Goal: Task Accomplishment & Management: Manage account settings

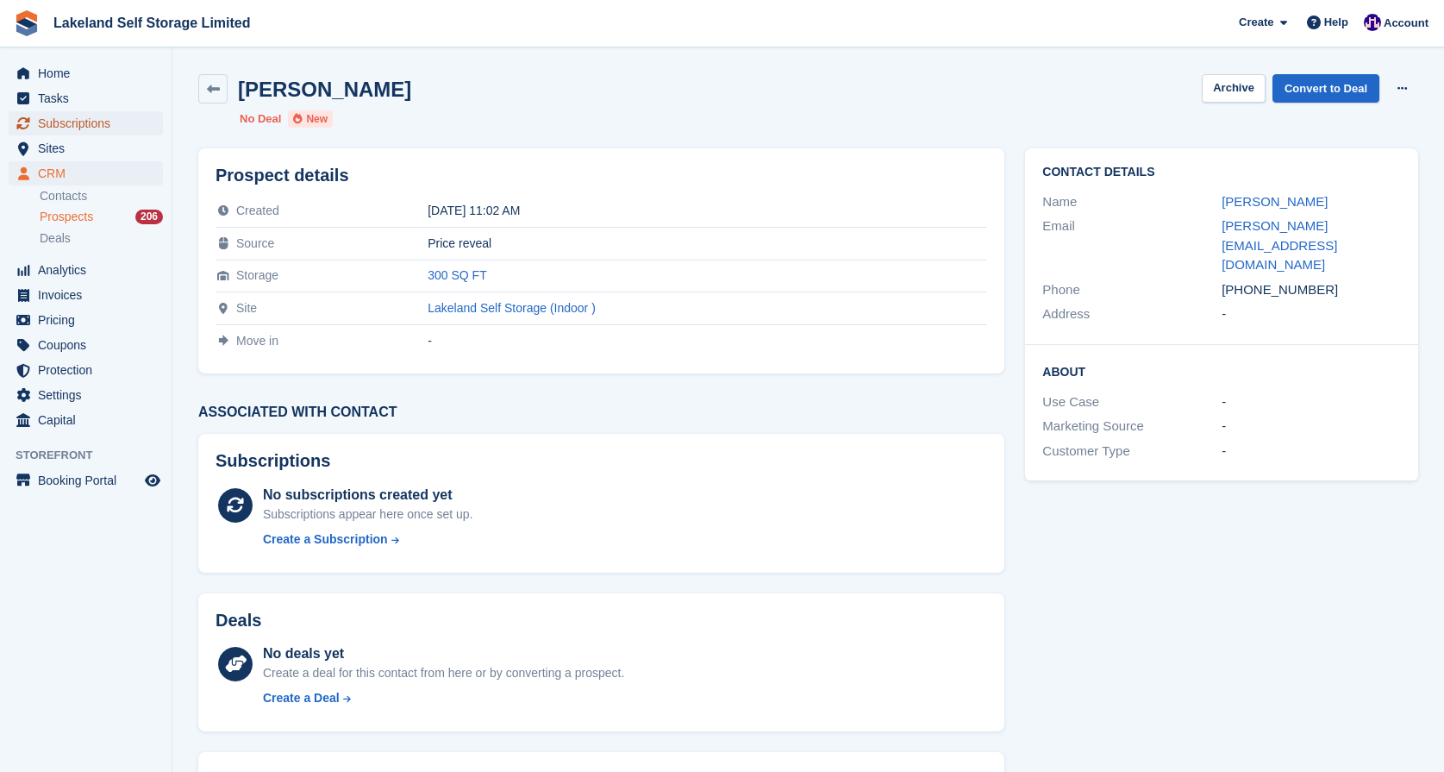
click at [67, 122] on span "Subscriptions" at bounding box center [89, 123] width 103 height 24
click at [72, 76] on span "Home" at bounding box center [89, 73] width 103 height 24
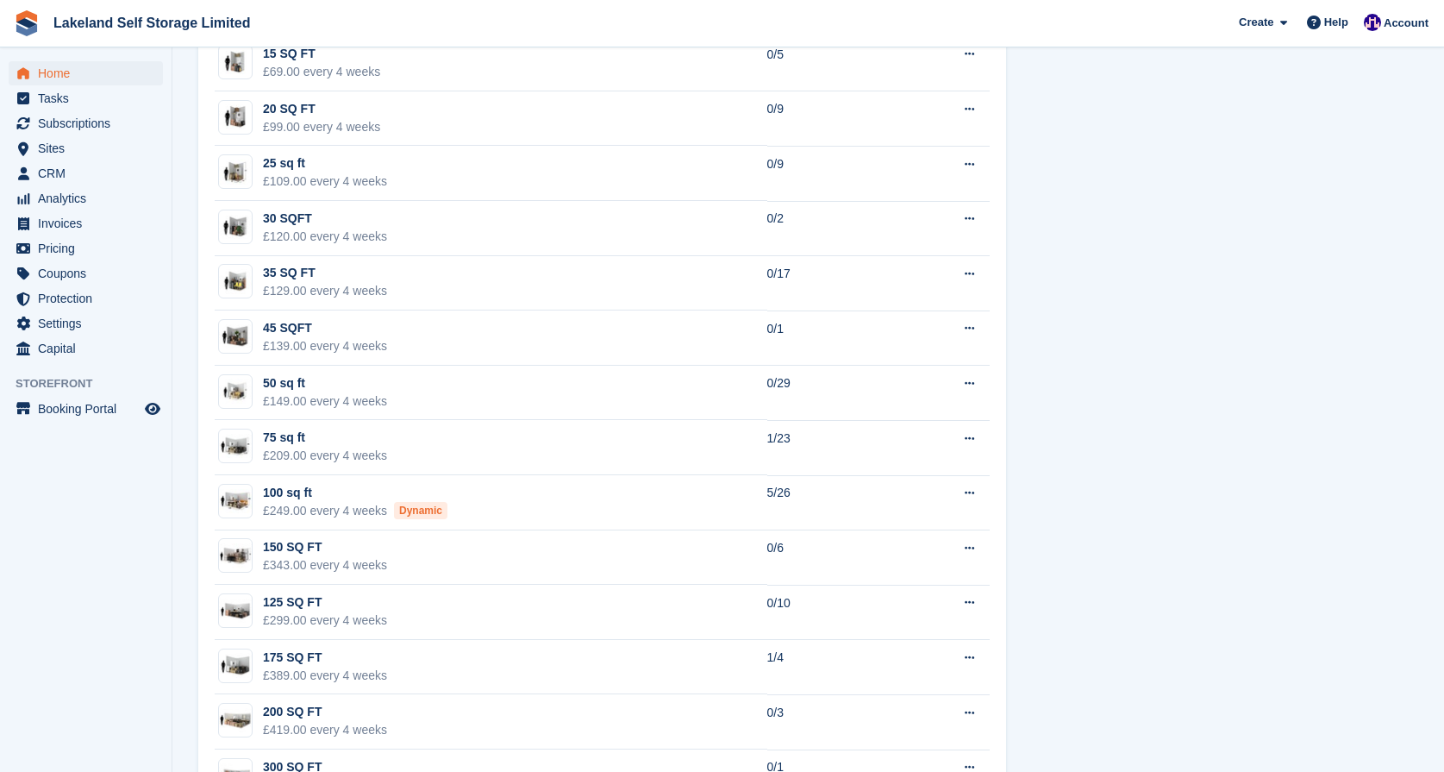
scroll to position [1206, 0]
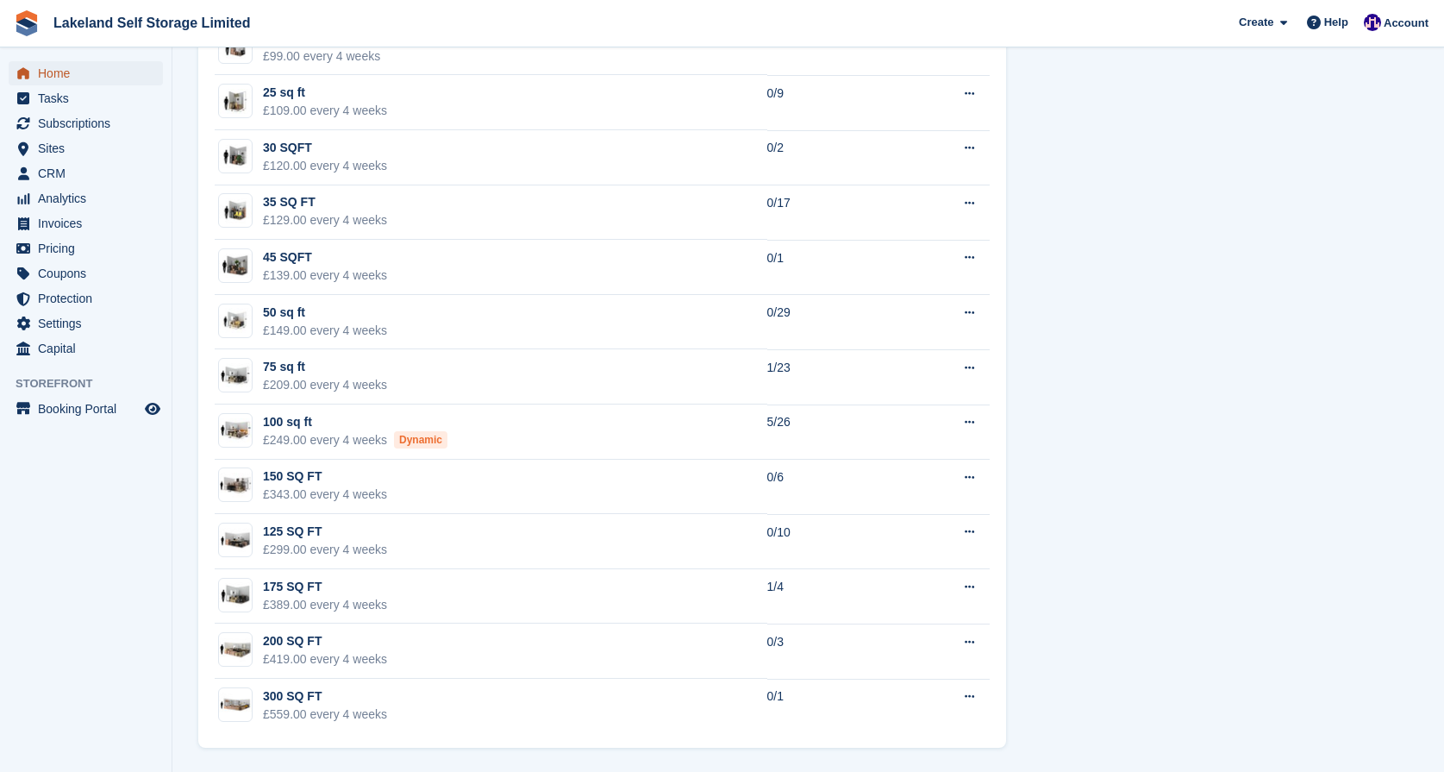
click at [91, 83] on span "Home" at bounding box center [89, 73] width 103 height 24
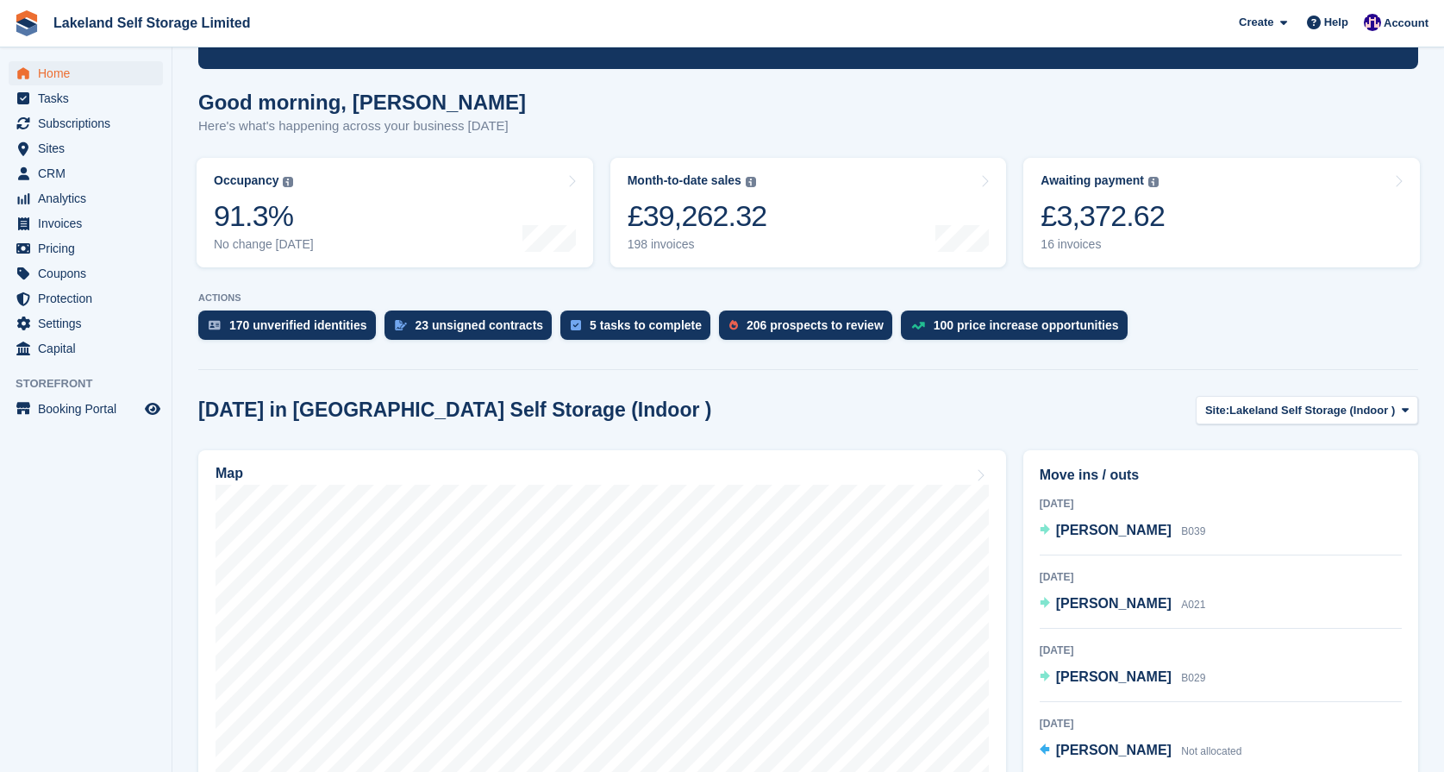
scroll to position [98, 0]
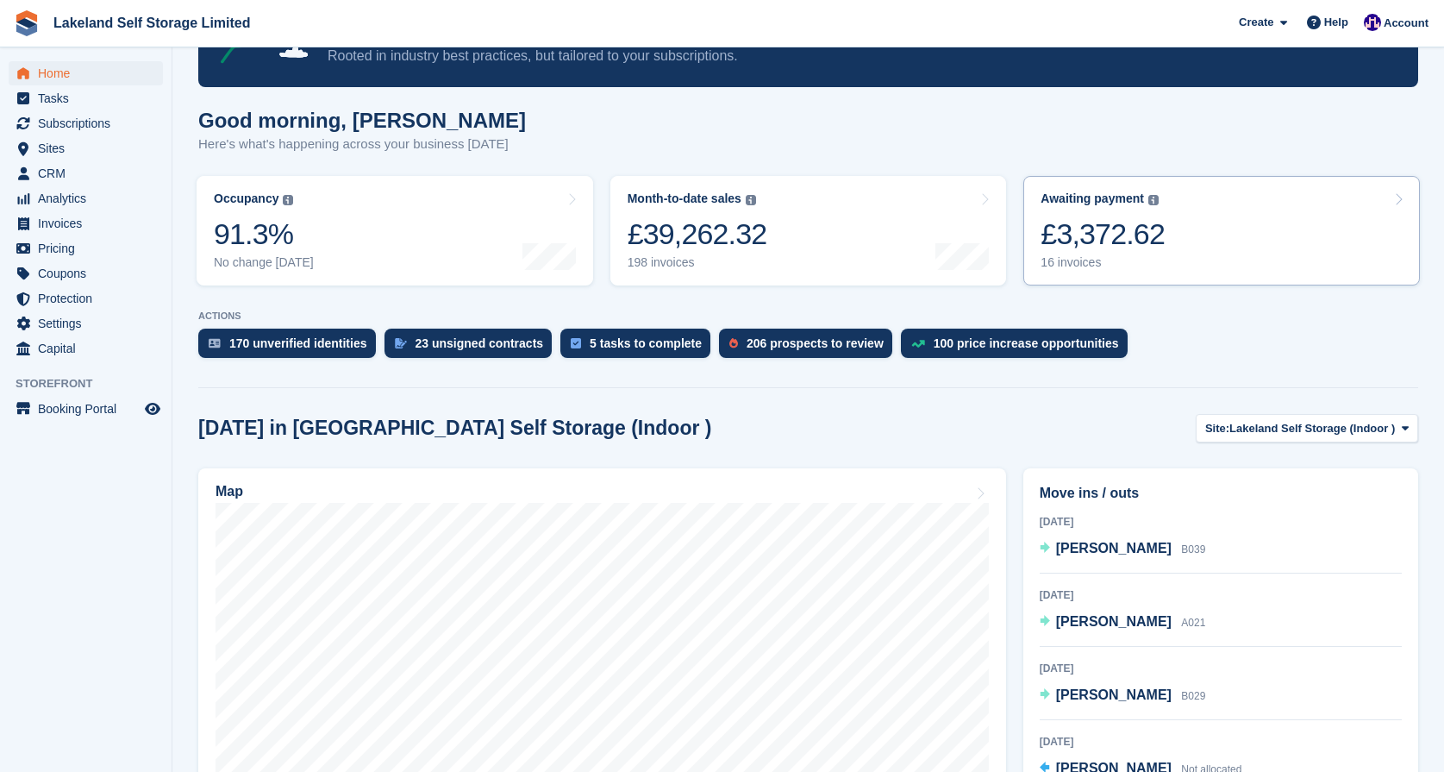
click at [1117, 244] on div "£3,372.62" at bounding box center [1103, 233] width 124 height 35
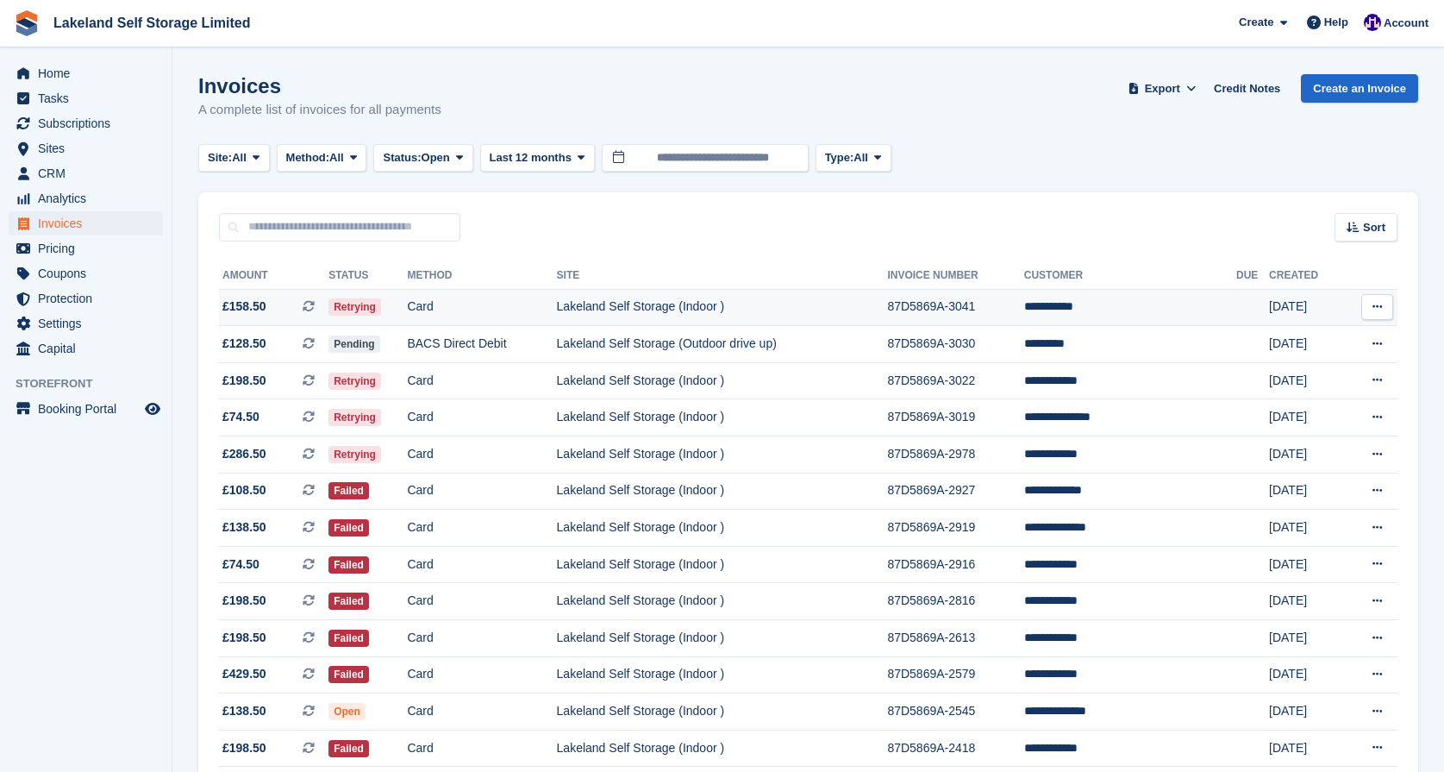
click at [678, 303] on td "Lakeland Self Storage (Indoor )" at bounding box center [722, 307] width 331 height 37
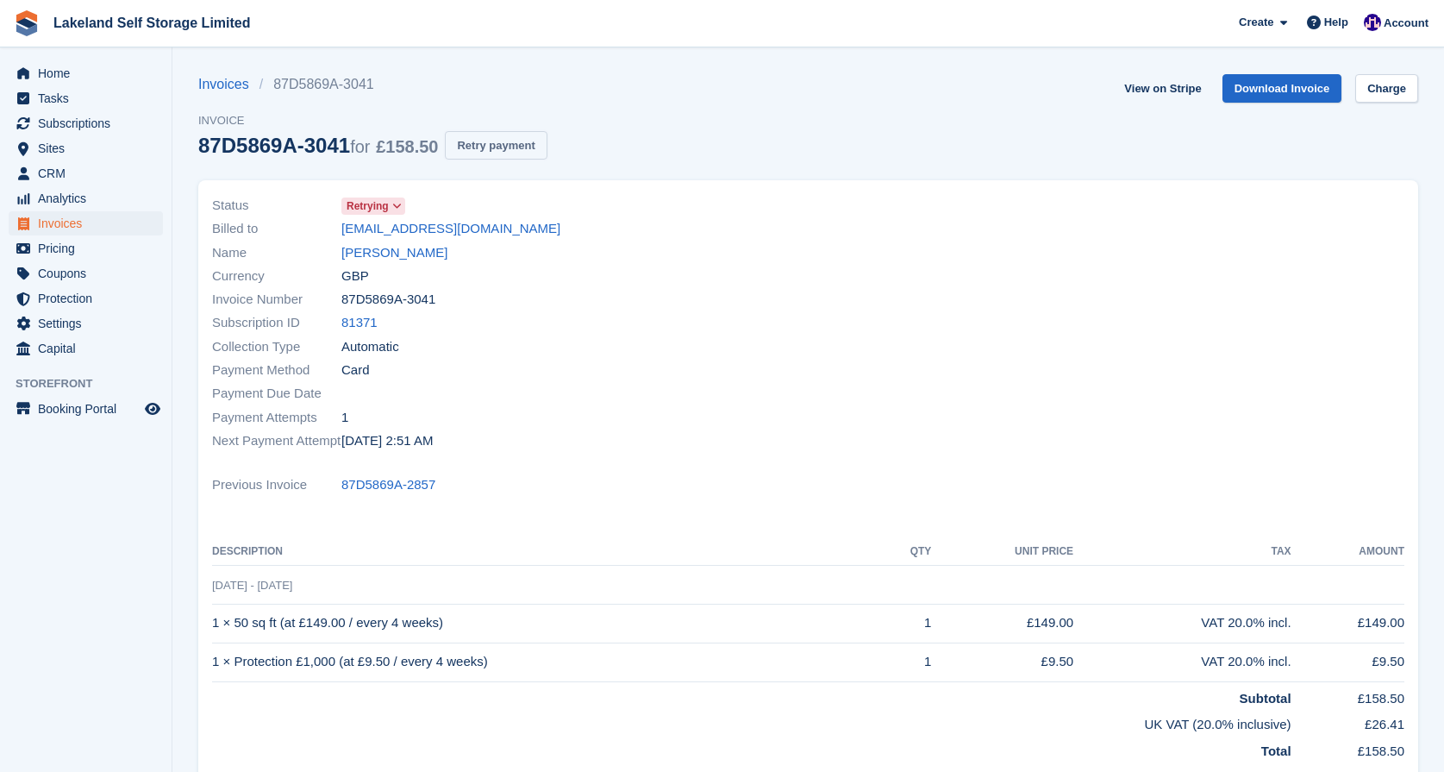
click at [529, 143] on button "Retry payment" at bounding box center [496, 145] width 102 height 28
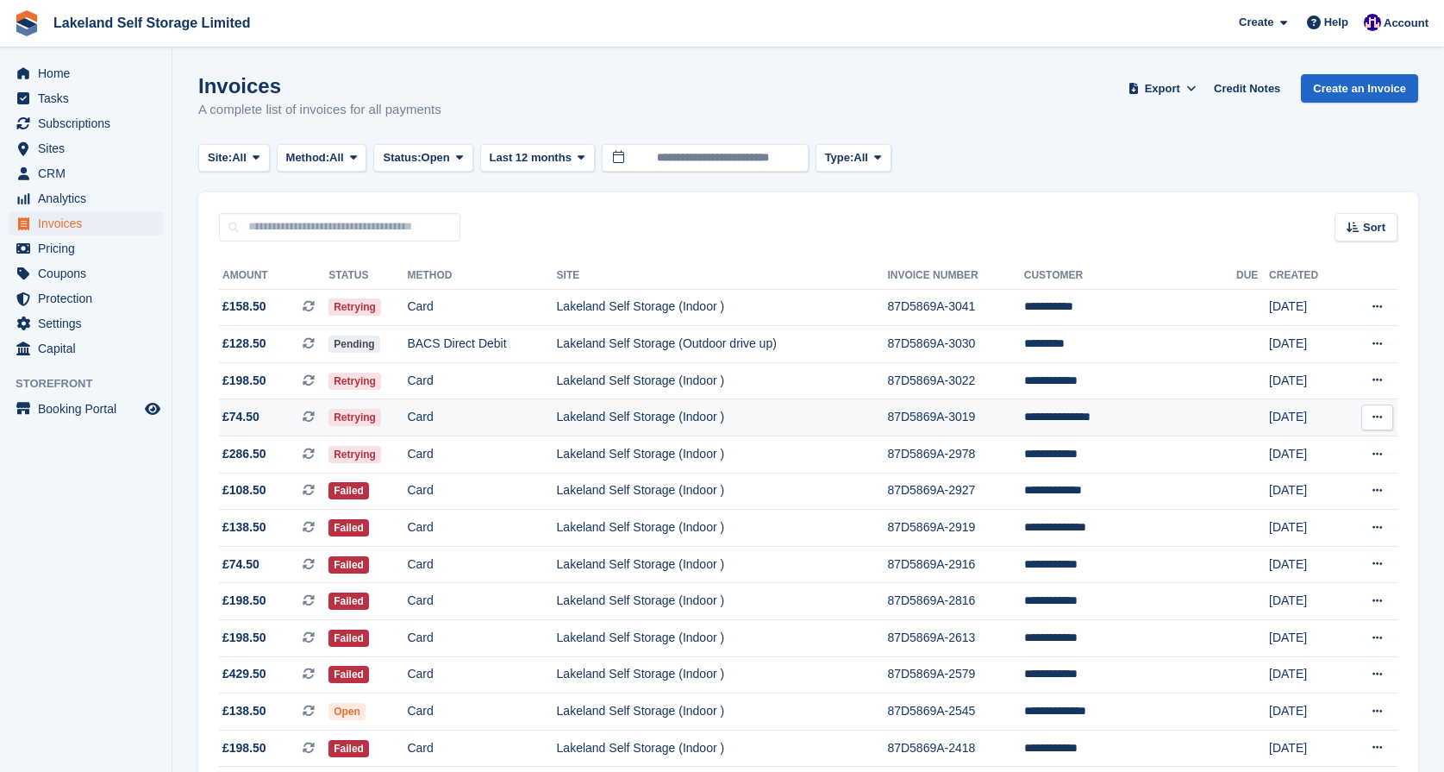
click at [625, 417] on td "Lakeland Self Storage (Indoor )" at bounding box center [722, 417] width 331 height 37
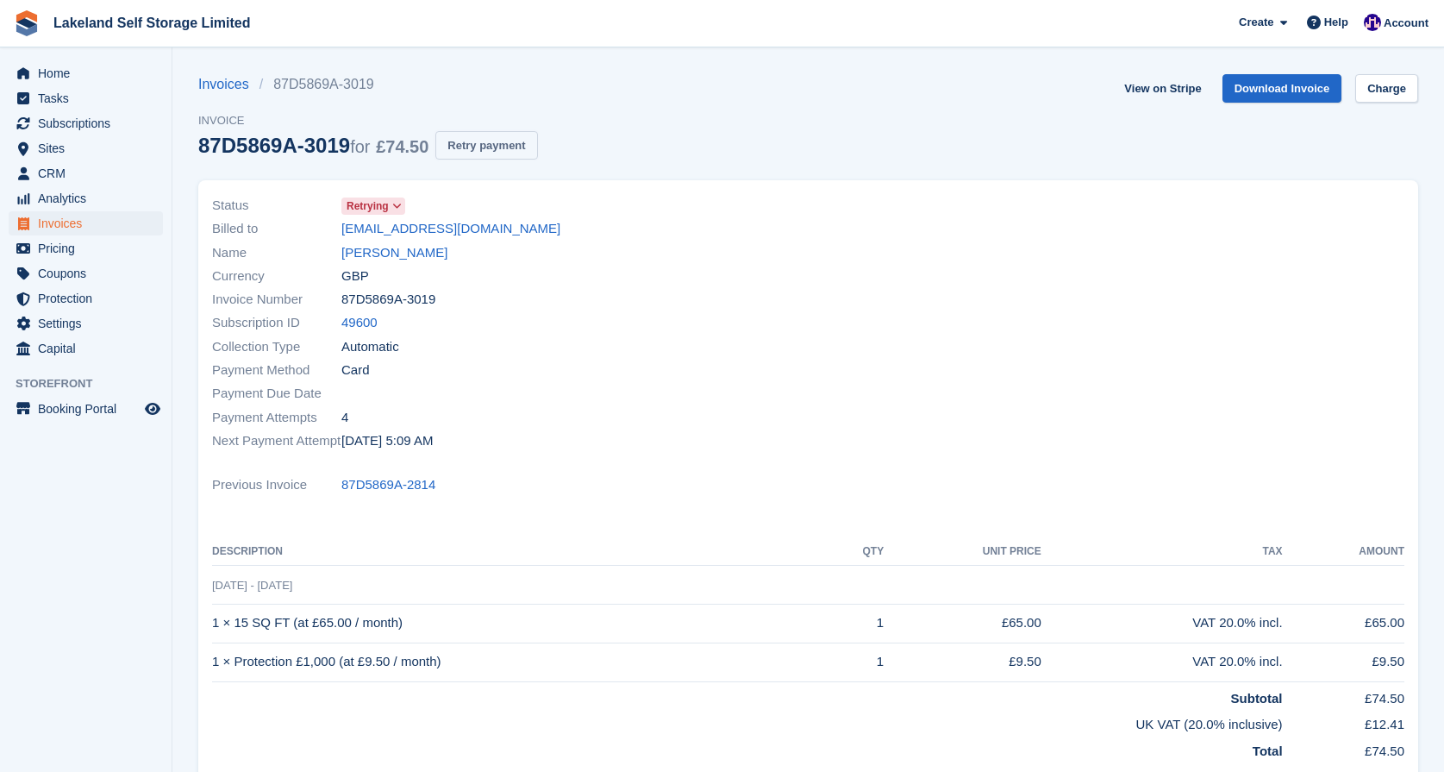
click at [507, 146] on button "Retry payment" at bounding box center [486, 145] width 102 height 28
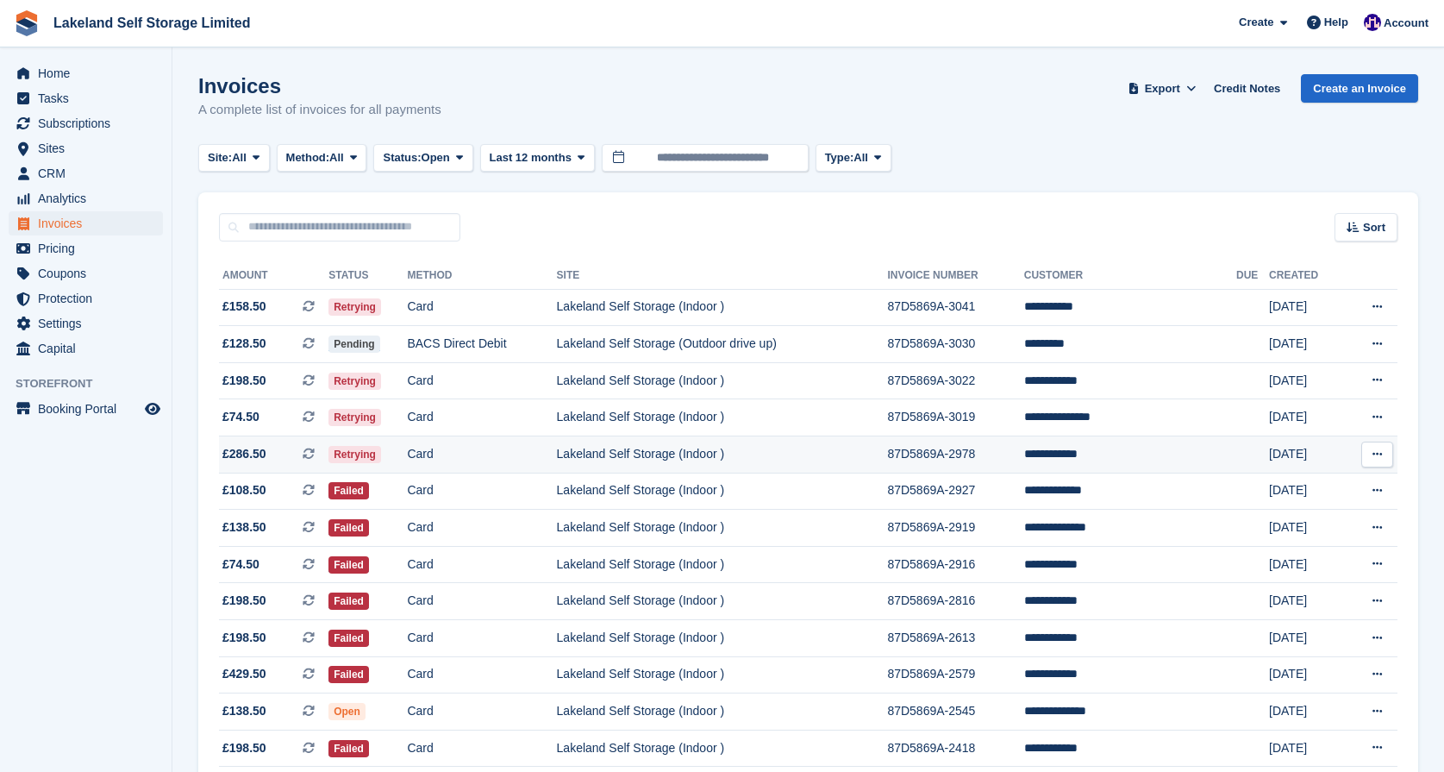
click at [1024, 452] on td "87D5869A-2978" at bounding box center [955, 454] width 136 height 37
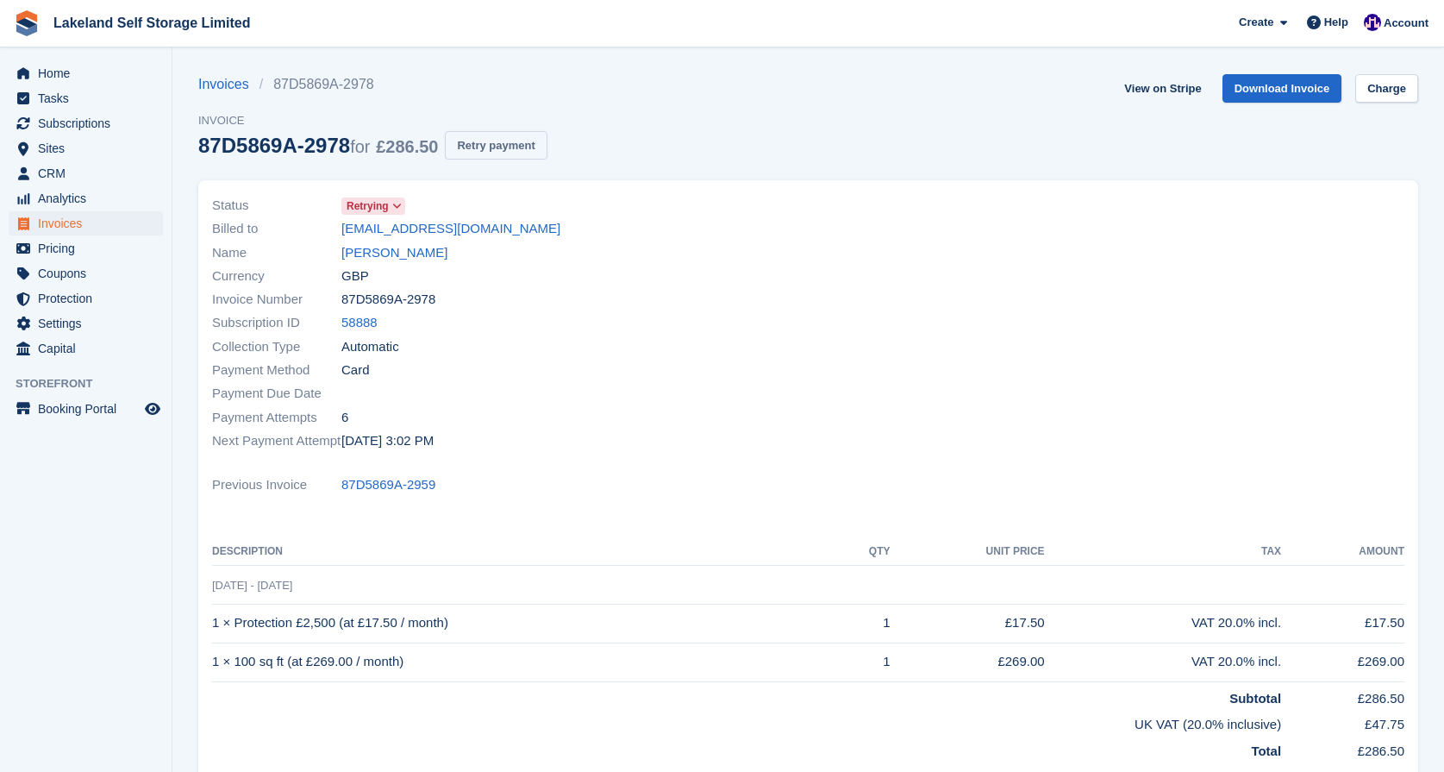
click at [529, 147] on button "Retry payment" at bounding box center [496, 145] width 102 height 28
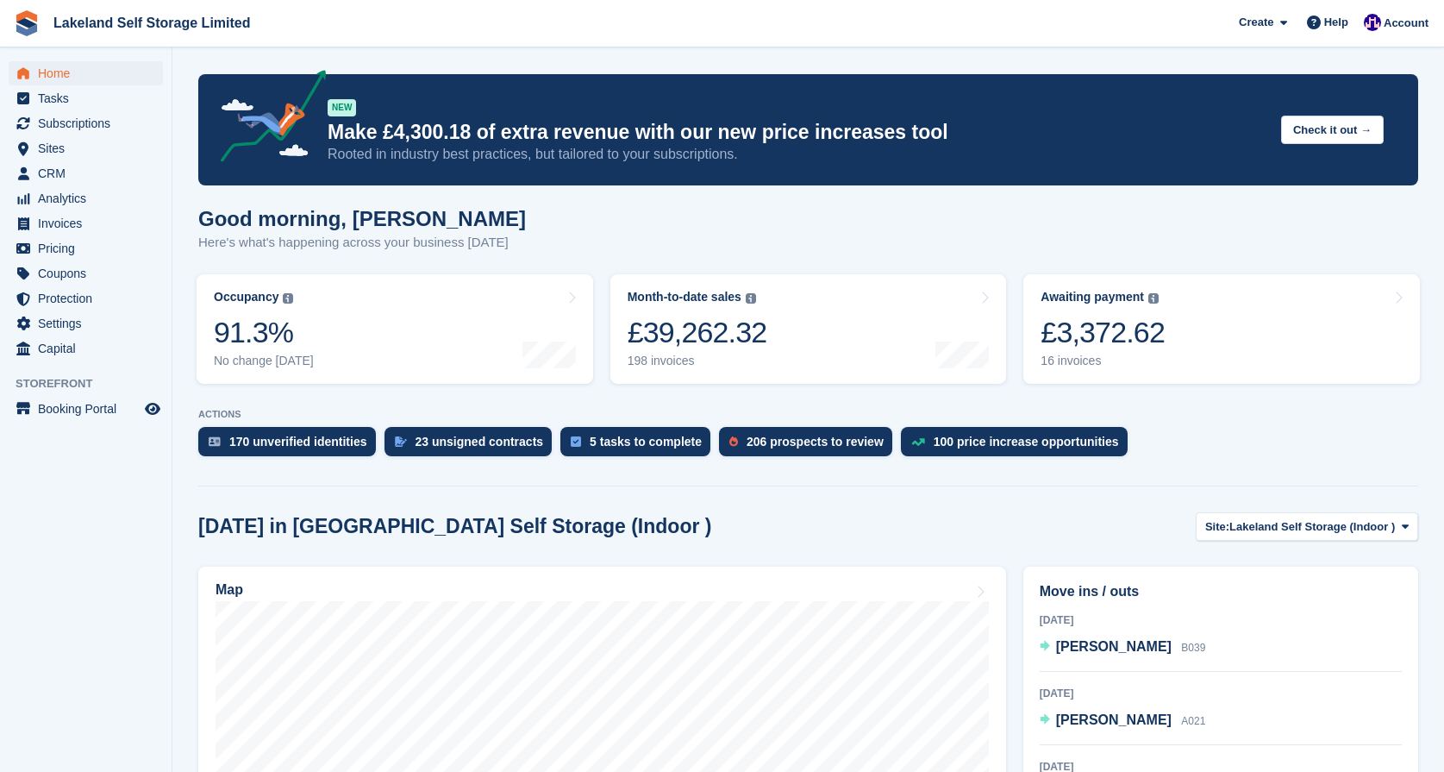
scroll to position [98, 0]
